Goal: Transaction & Acquisition: Purchase product/service

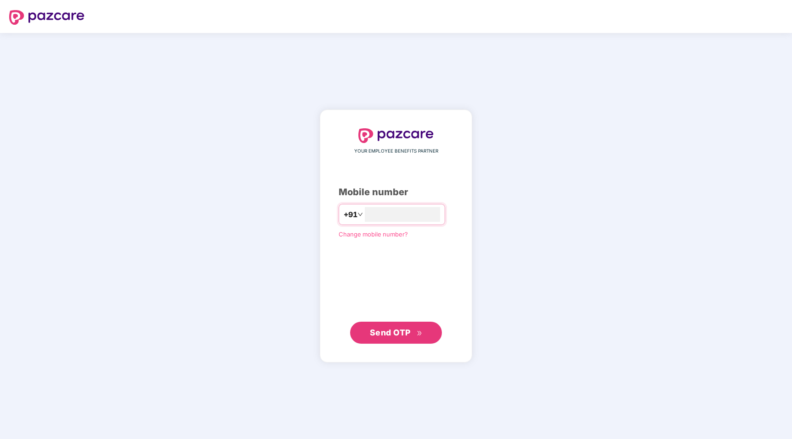
type input "**********"
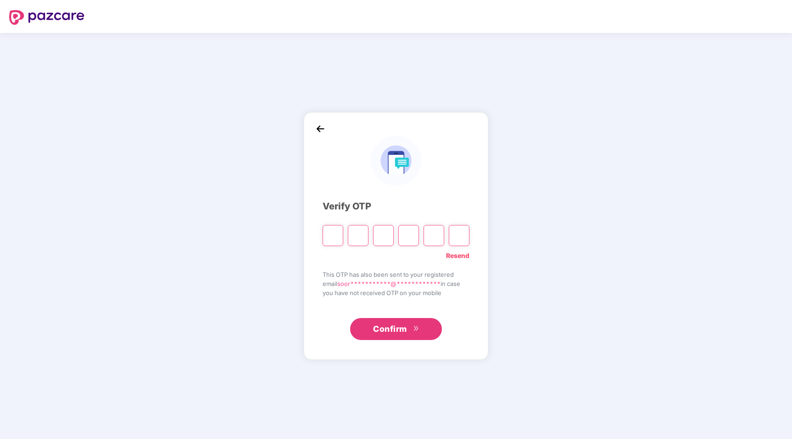
type input "*"
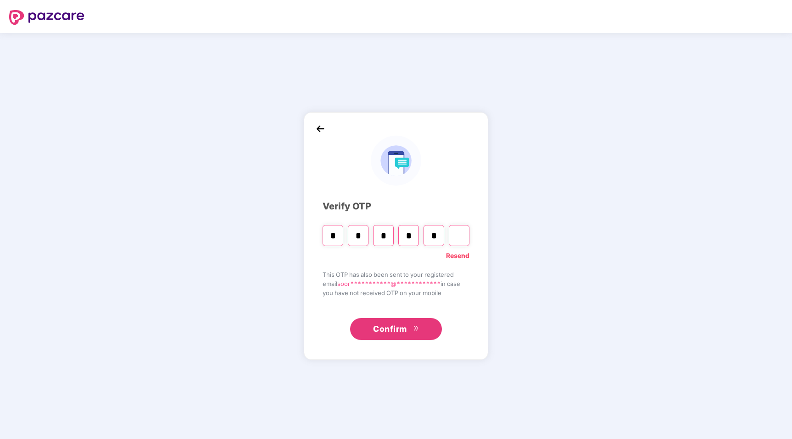
type input "*"
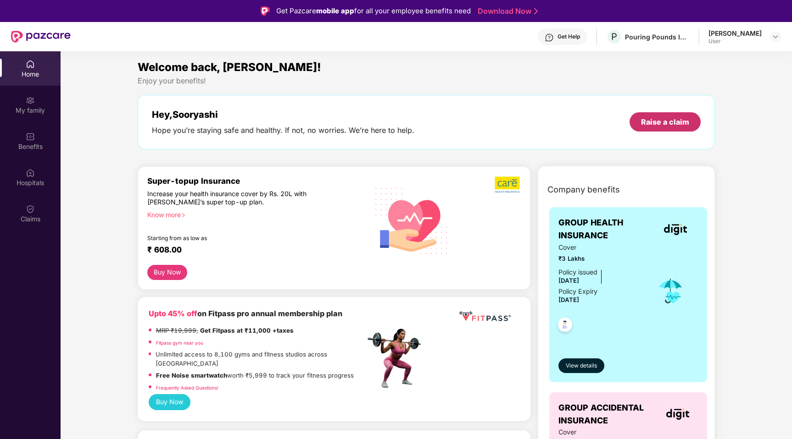
click at [666, 124] on div "Raise a claim" at bounding box center [665, 122] width 48 height 10
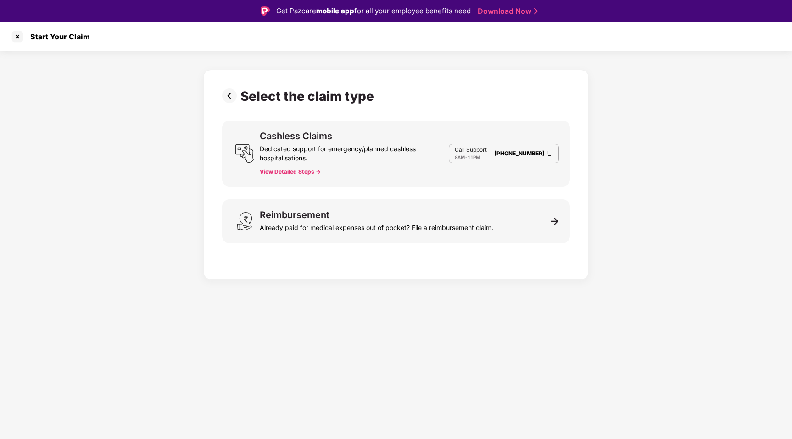
click at [233, 96] on img at bounding box center [231, 96] width 18 height 15
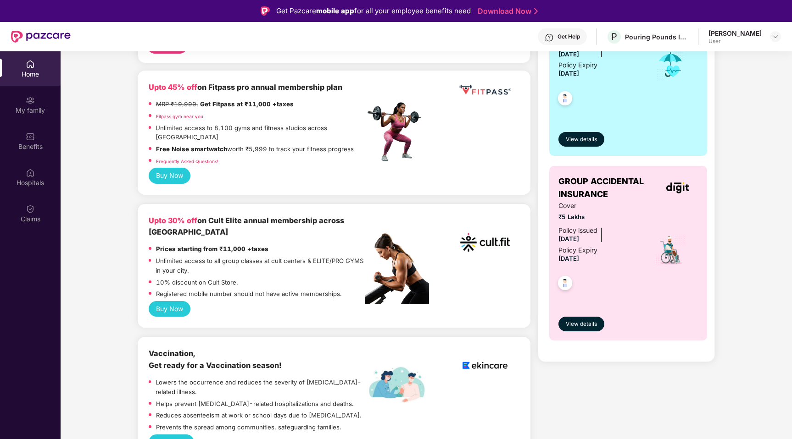
scroll to position [229, 0]
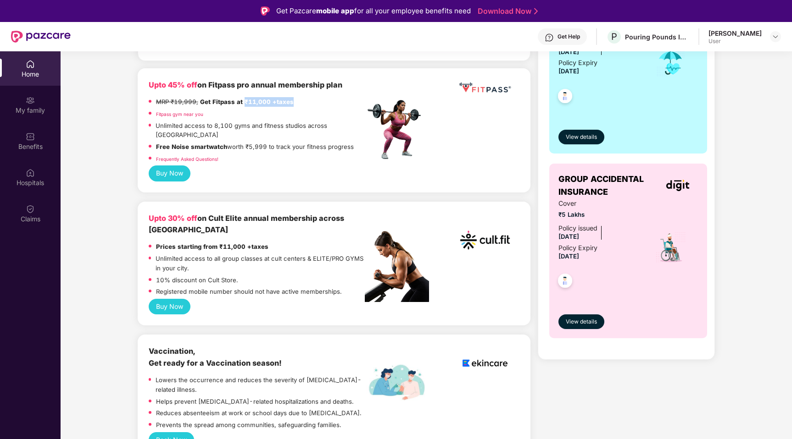
drag, startPoint x: 243, startPoint y: 102, endPoint x: 277, endPoint y: 108, distance: 34.5
click at [277, 108] on div "MRP ₹19,999, Get Fitpass at ₹11,000 +taxes" at bounding box center [225, 103] width 138 height 12
click at [277, 130] on p "Unlimited access to 8,100 gyms and fitness studios across [GEOGRAPHIC_DATA]" at bounding box center [259, 130] width 209 height 19
click at [169, 166] on button "Buy Now" at bounding box center [170, 174] width 42 height 16
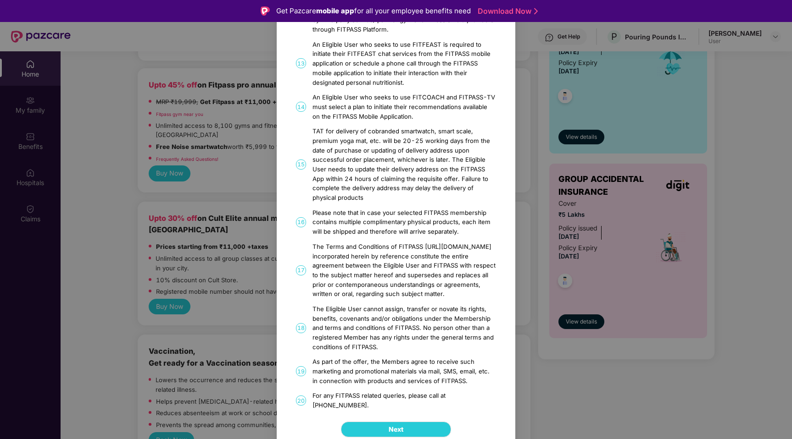
scroll to position [506, 0]
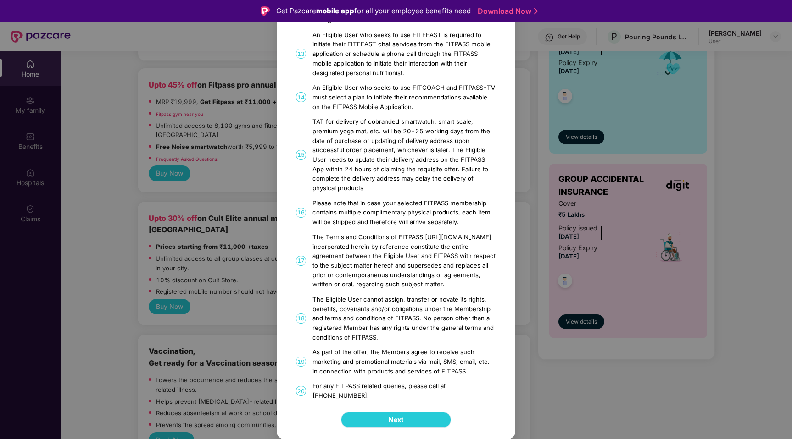
click at [432, 416] on button "Next" at bounding box center [396, 420] width 110 height 16
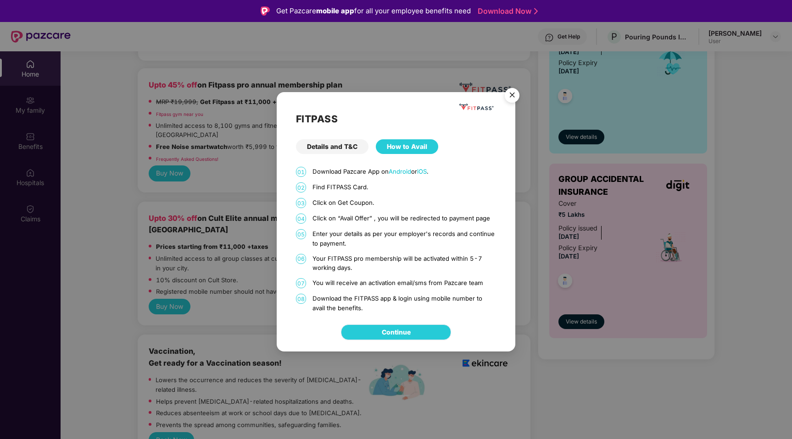
click at [404, 333] on link "Continue" at bounding box center [396, 332] width 29 height 10
click at [509, 96] on img "Close" at bounding box center [512, 97] width 26 height 26
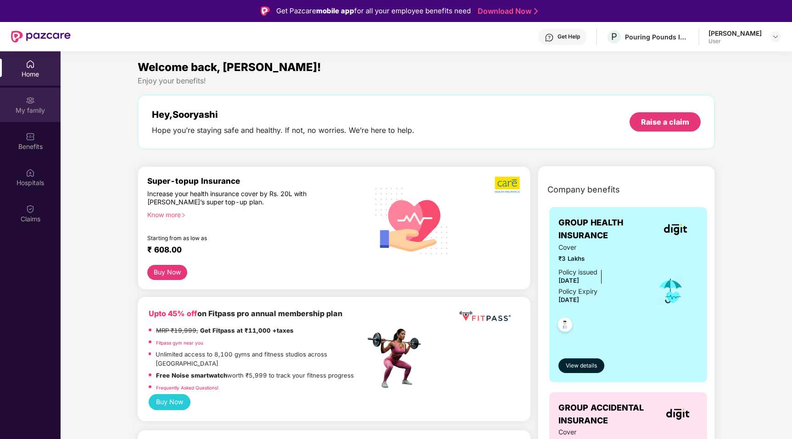
click at [22, 101] on div "My family" at bounding box center [30, 105] width 61 height 34
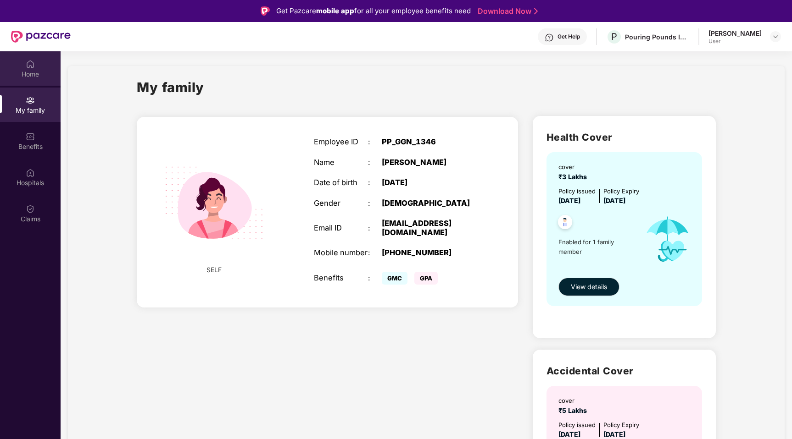
click at [34, 67] on img at bounding box center [30, 64] width 9 height 9
